Goal: Browse casually

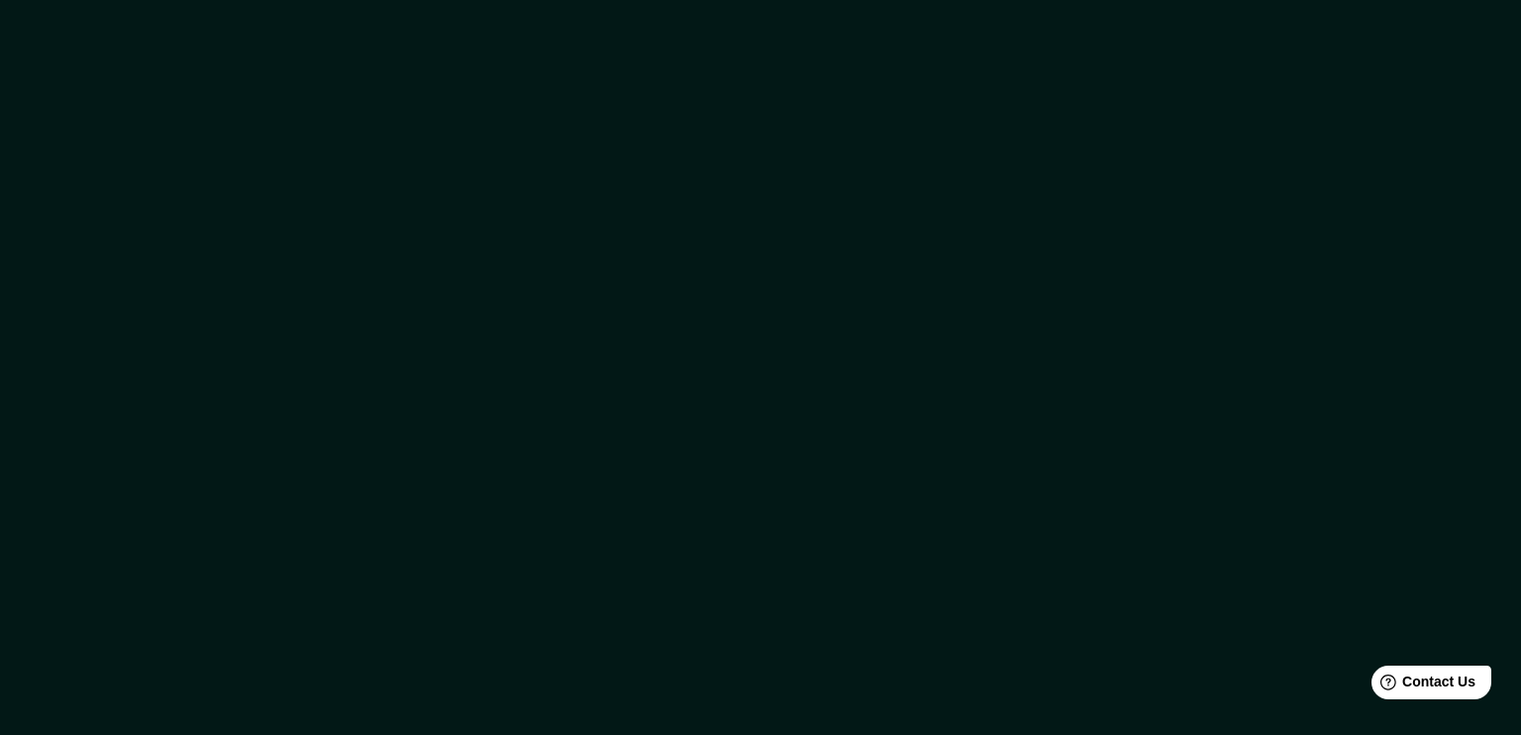
click at [602, 158] on div at bounding box center [760, 367] width 1521 height 735
